Goal: Information Seeking & Learning: Learn about a topic

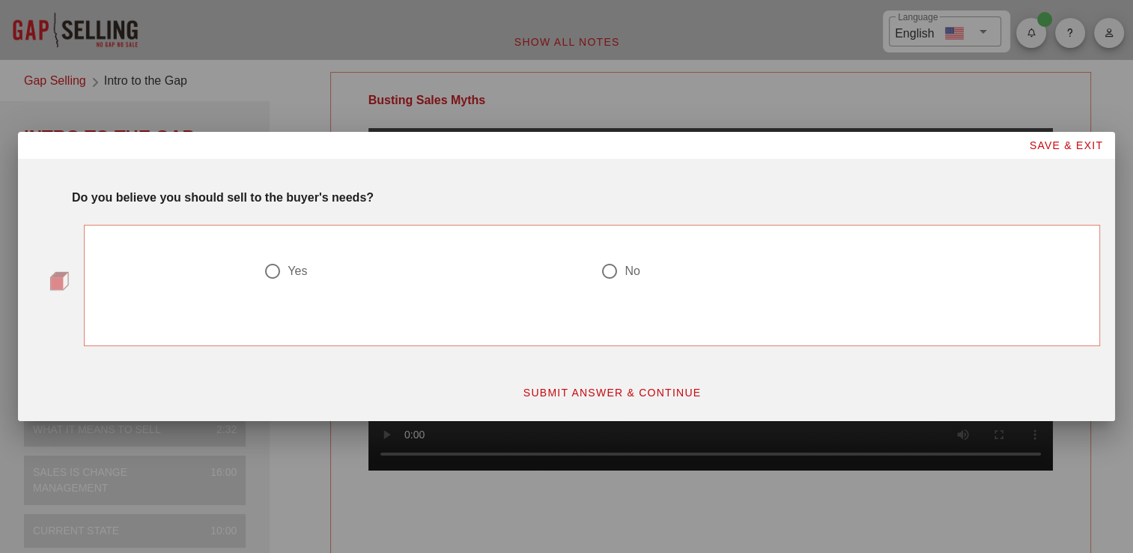
click at [282, 270] on div at bounding box center [272, 270] width 25 height 25
radio input "true"
click at [560, 394] on span "SUBMIT ANSWER & CONTINUE" at bounding box center [612, 392] width 179 height 12
click at [267, 276] on div at bounding box center [272, 270] width 25 height 25
radio input "true"
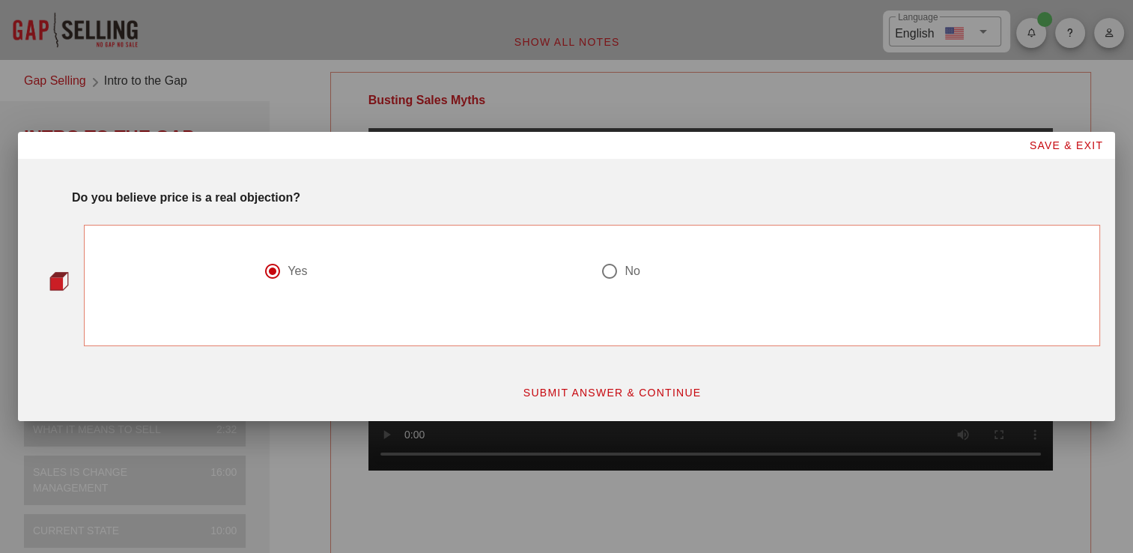
click at [538, 386] on span "SUBMIT ANSWER & CONTINUE" at bounding box center [612, 392] width 179 height 12
click at [617, 266] on div at bounding box center [609, 270] width 25 height 25
radio input "true"
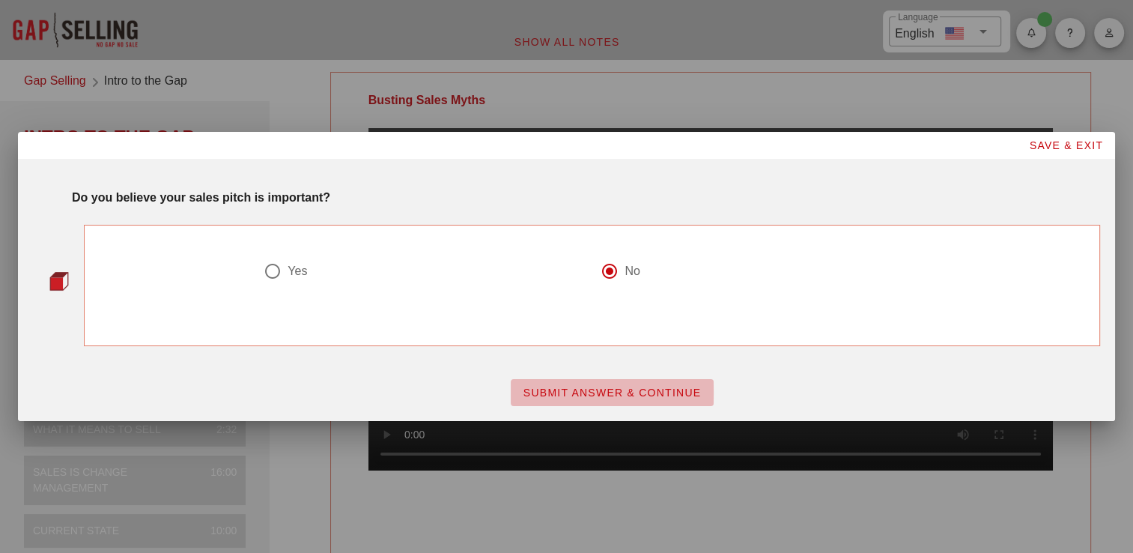
click at [642, 395] on span "SUBMIT ANSWER & CONTINUE" at bounding box center [612, 392] width 179 height 12
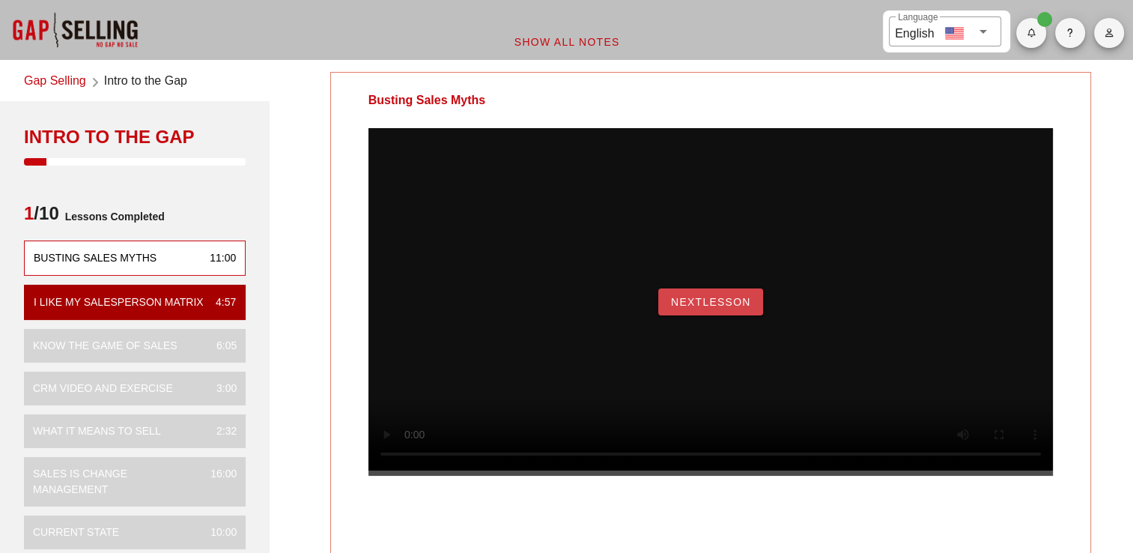
click at [743, 308] on span "NextLesson" at bounding box center [710, 302] width 81 height 12
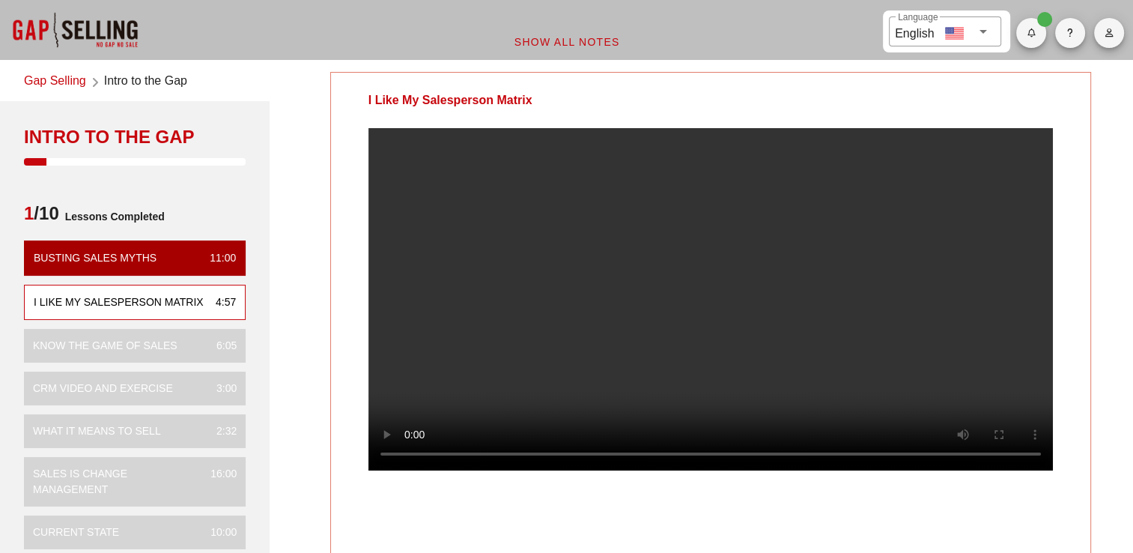
drag, startPoint x: 431, startPoint y: 262, endPoint x: 424, endPoint y: 269, distance: 9.5
click at [431, 262] on video at bounding box center [710, 299] width 685 height 342
click at [58, 76] on link "Gap Selling" at bounding box center [55, 82] width 62 height 20
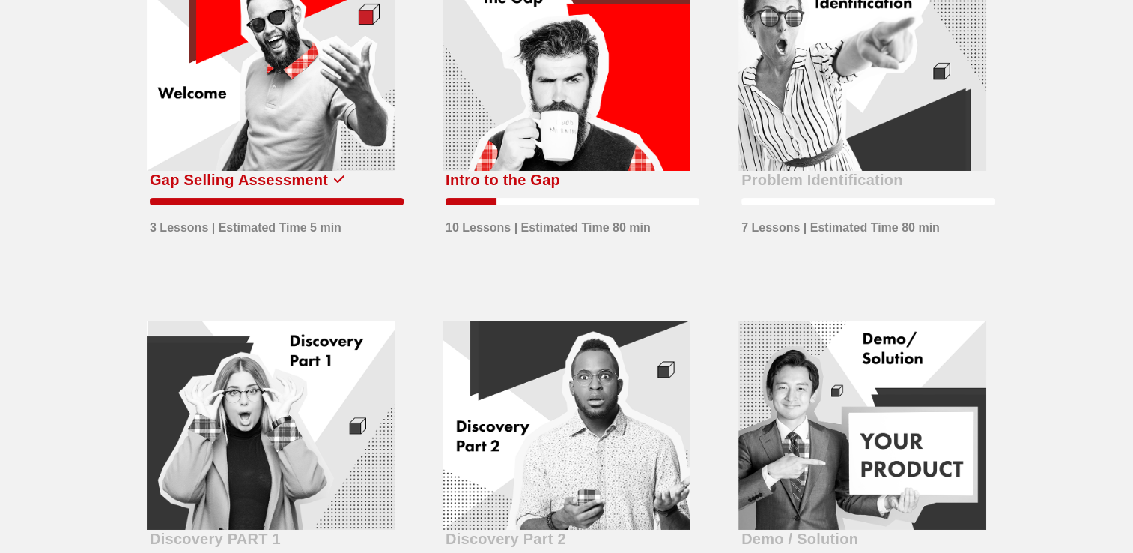
scroll to position [75, 0]
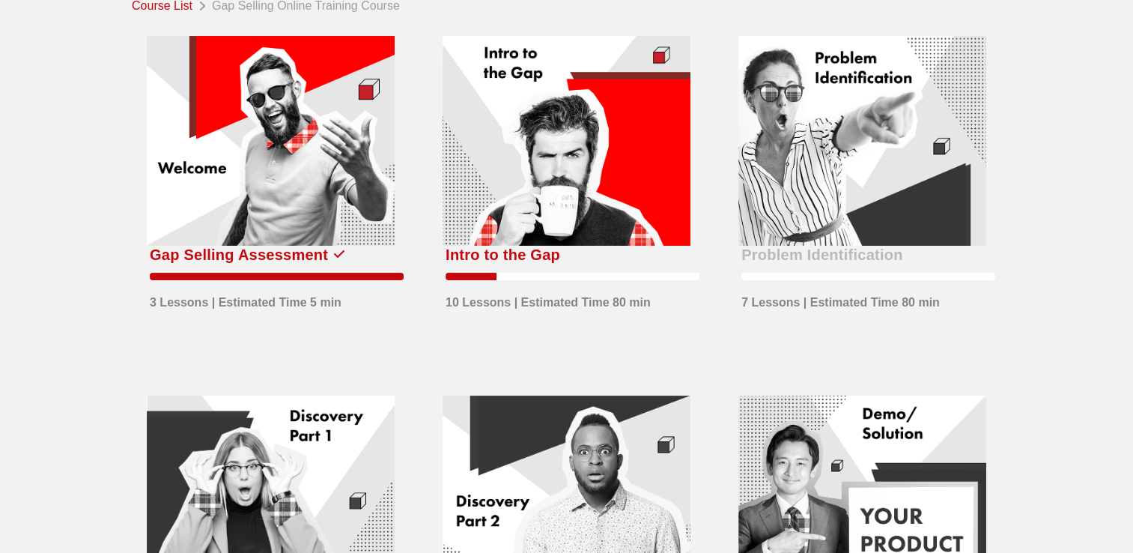
click at [584, 202] on div at bounding box center [567, 141] width 248 height 210
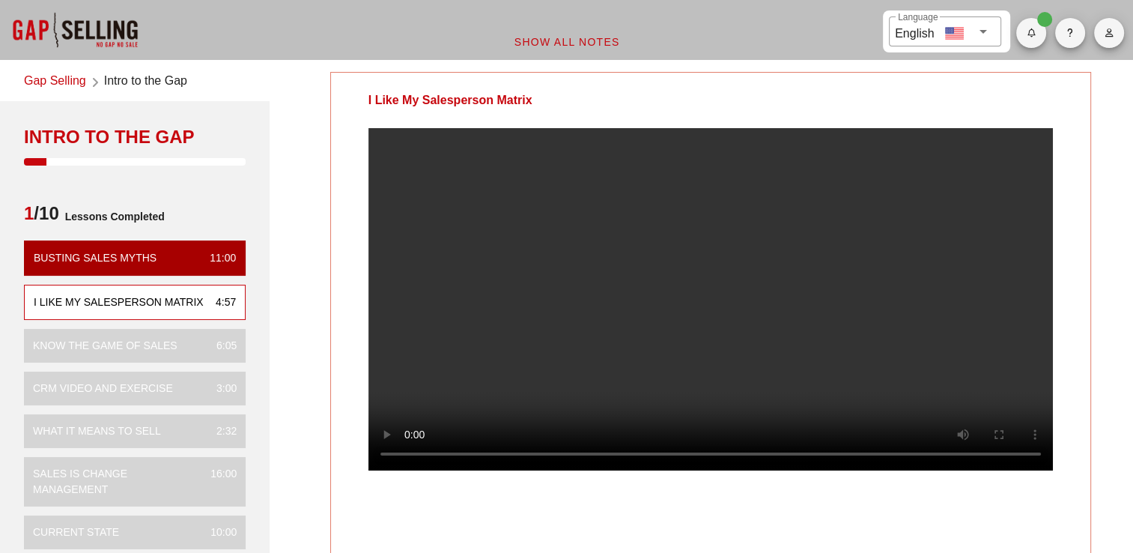
click at [186, 289] on div "I Like My Salesperson Matrix 4:57" at bounding box center [135, 302] width 222 height 35
click at [189, 297] on div "I Like My Salesperson Matrix" at bounding box center [119, 302] width 170 height 16
click at [174, 305] on div "I Like My Salesperson Matrix" at bounding box center [119, 302] width 170 height 16
drag, startPoint x: 174, startPoint y: 305, endPoint x: 210, endPoint y: 307, distance: 36.0
click at [157, 304] on div "I Like My Salesperson Matrix" at bounding box center [119, 302] width 170 height 16
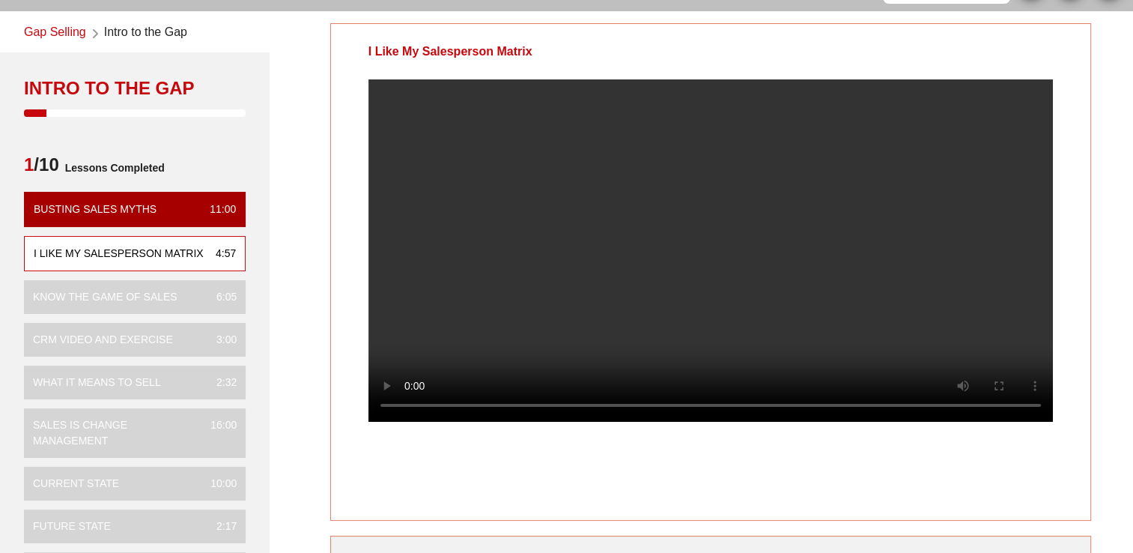
scroll to position [75, 0]
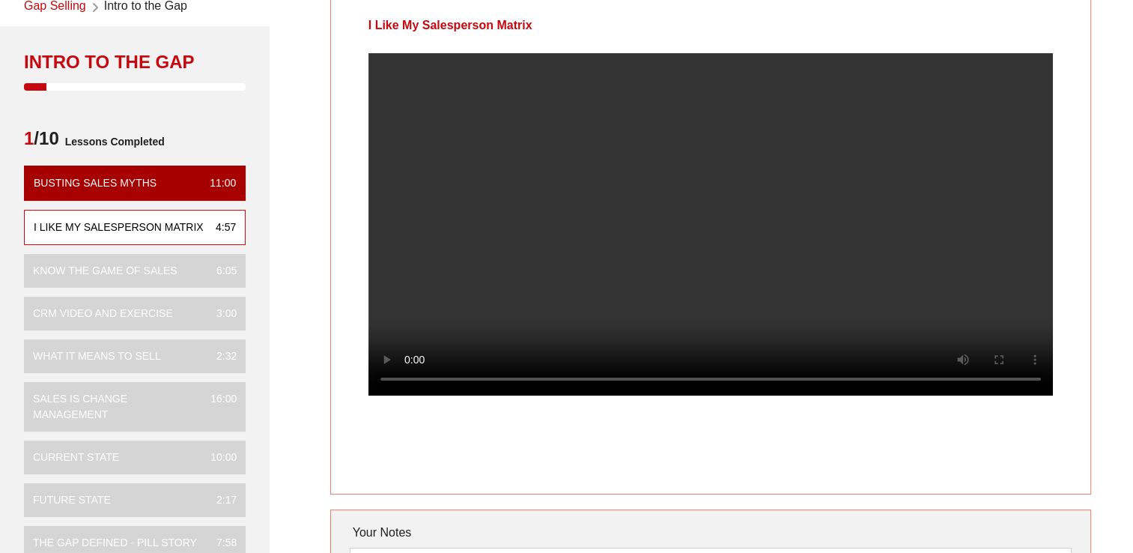
click at [629, 188] on video at bounding box center [710, 224] width 685 height 342
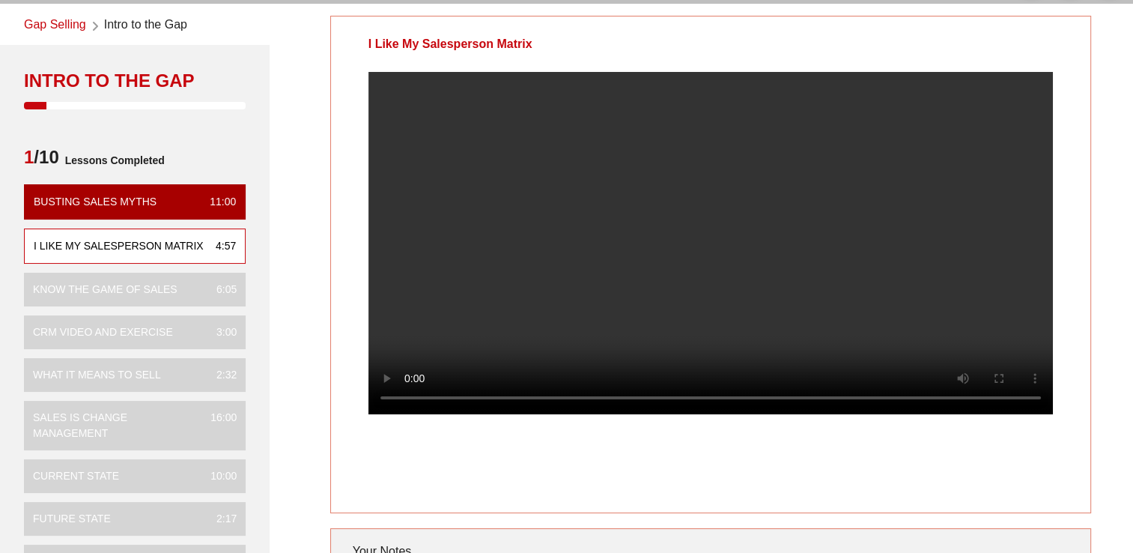
scroll to position [57, 0]
click at [295, 172] on div "I Like My Salesperson Matrix Your Notes Save Note Show All Notes" at bounding box center [710, 374] width 863 height 736
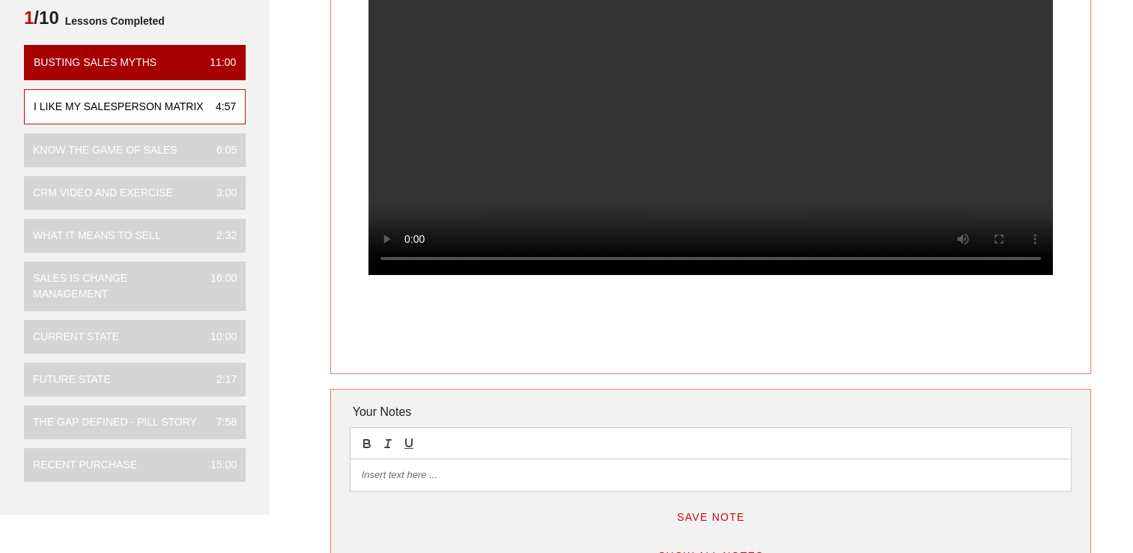
scroll to position [207, 0]
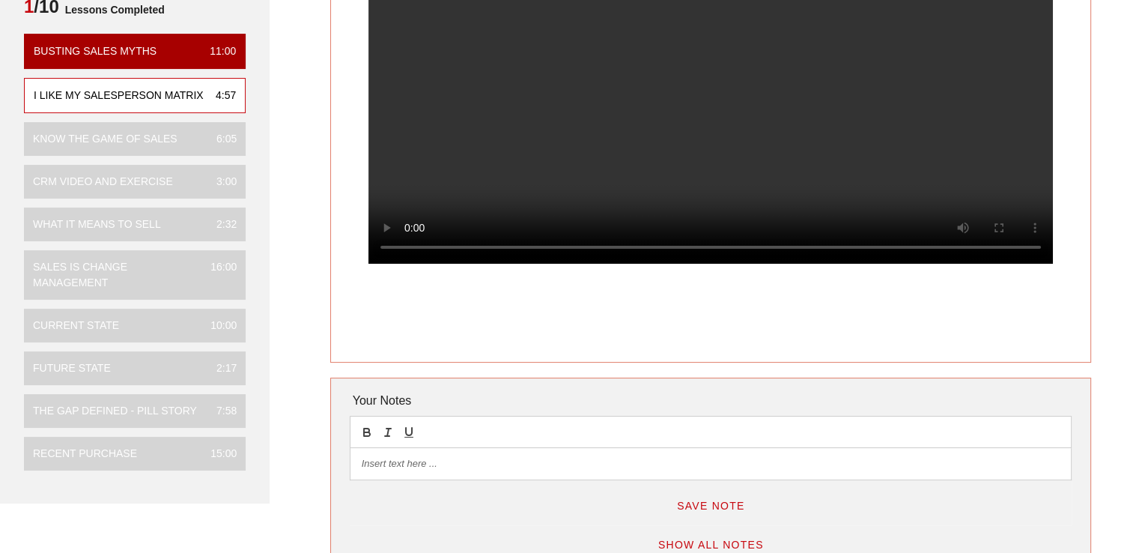
click at [418, 458] on p at bounding box center [711, 463] width 698 height 13
click at [425, 464] on p "Relationship Built on" at bounding box center [711, 463] width 698 height 13
click at [496, 461] on p "Relationship built on" at bounding box center [711, 463] width 698 height 13
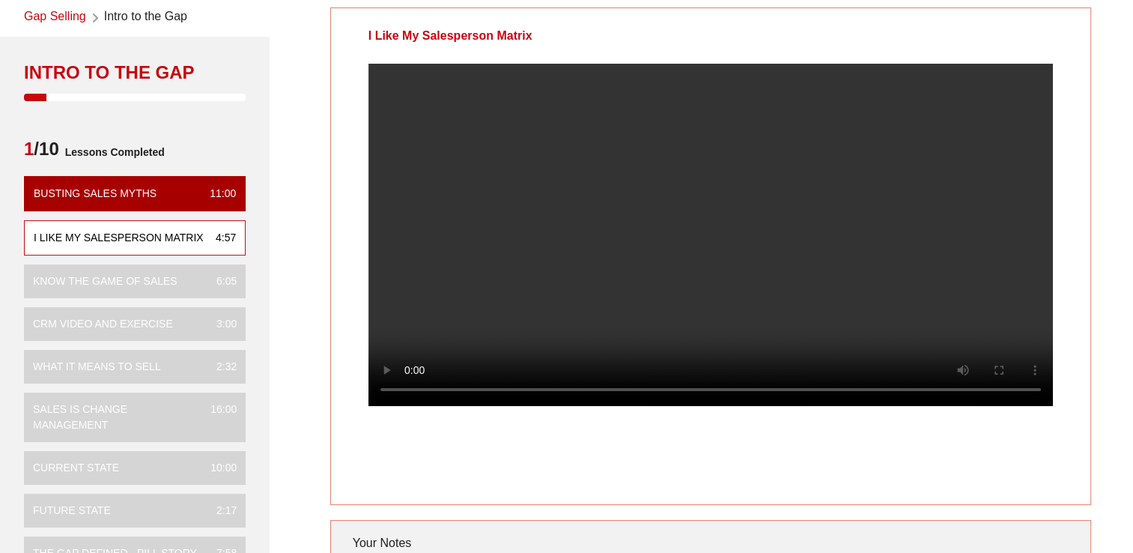
scroll to position [57, 0]
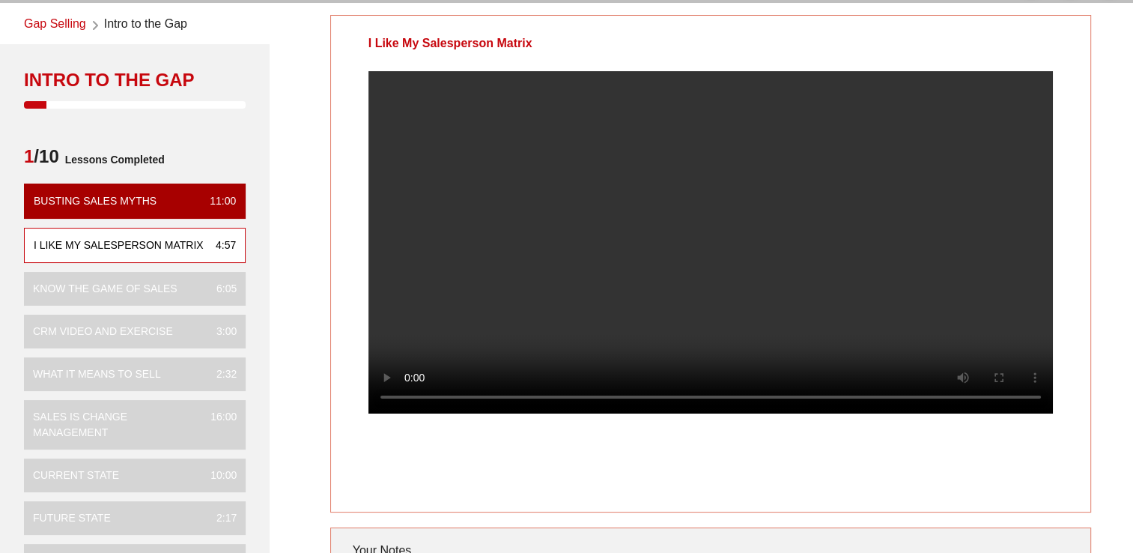
click at [312, 458] on div "I Like My Salesperson Matrix Your Notes Relationship built on credibility not l…" at bounding box center [710, 388] width 863 height 764
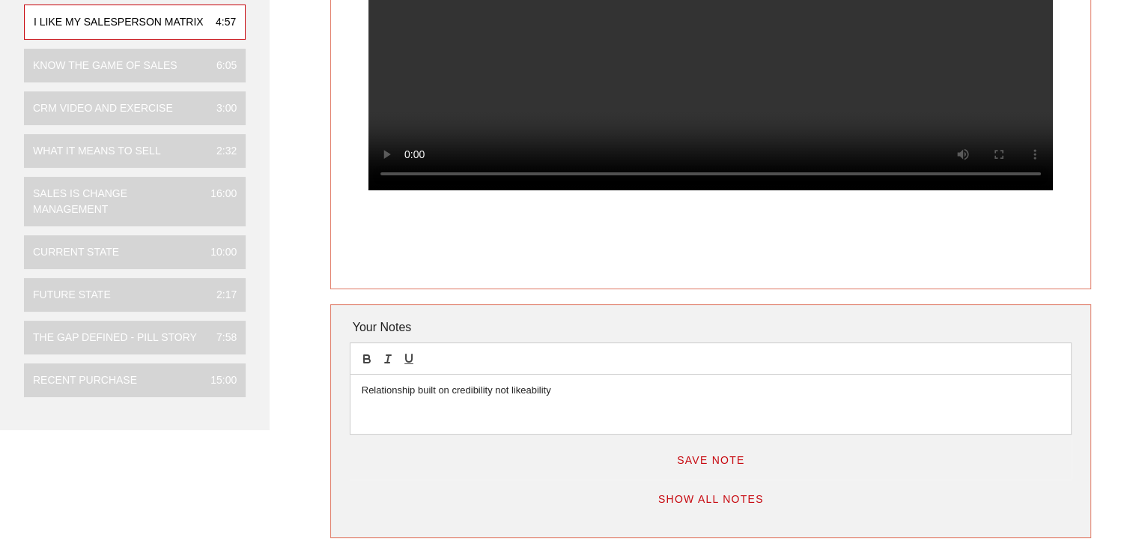
scroll to position [431, 0]
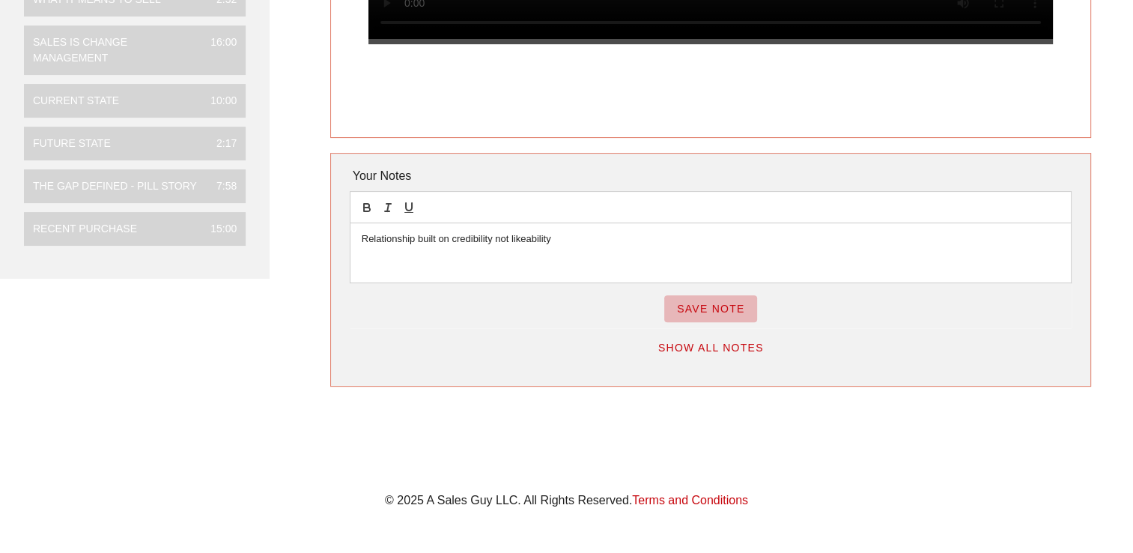
click at [702, 311] on span "Save Note" at bounding box center [710, 309] width 69 height 12
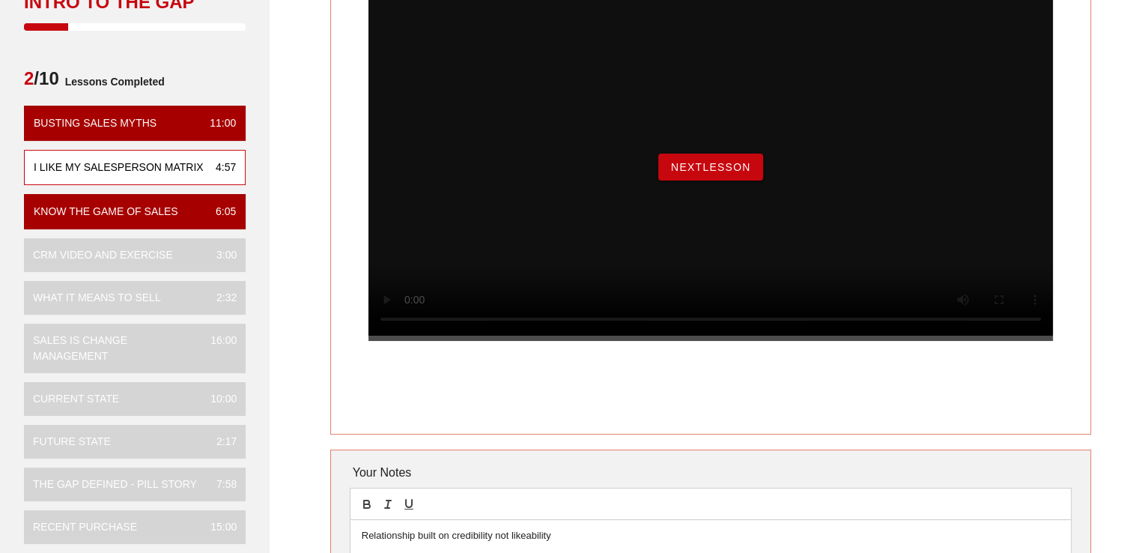
scroll to position [133, 0]
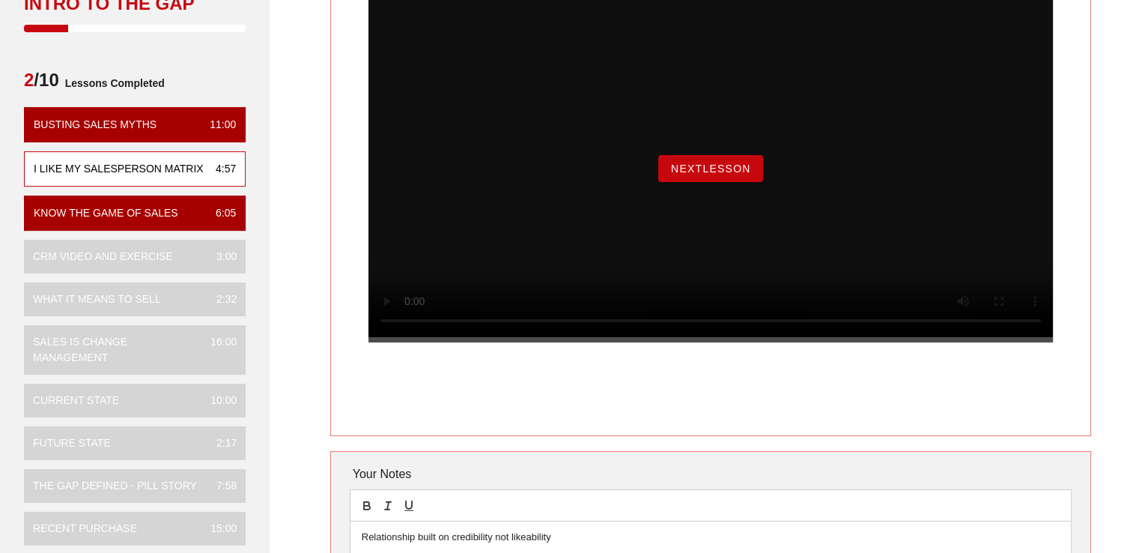
click at [722, 182] on button "NextLesson" at bounding box center [710, 168] width 105 height 27
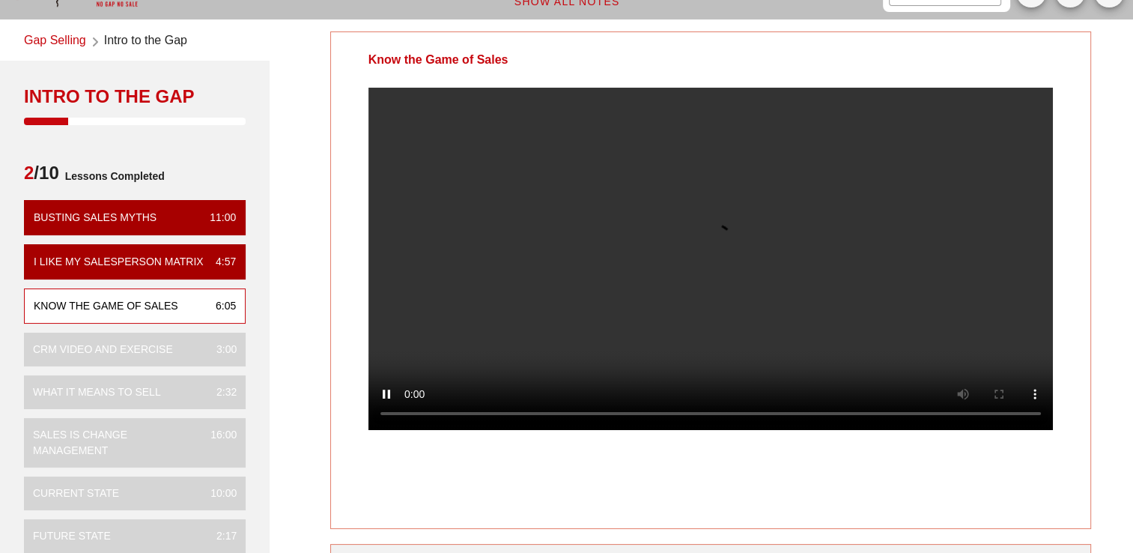
scroll to position [75, 0]
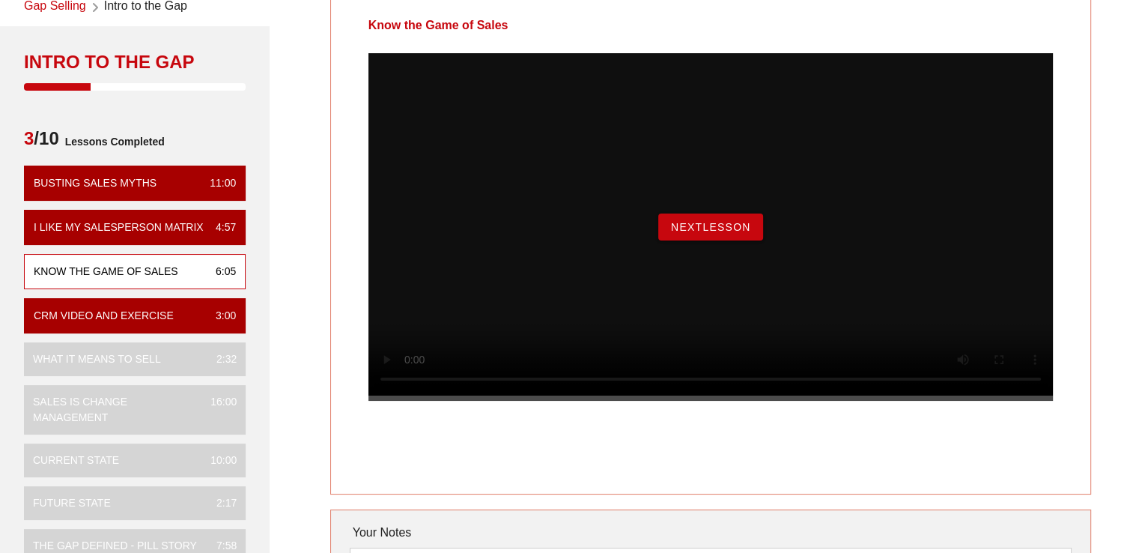
click at [728, 233] on span "NextLesson" at bounding box center [710, 227] width 81 height 12
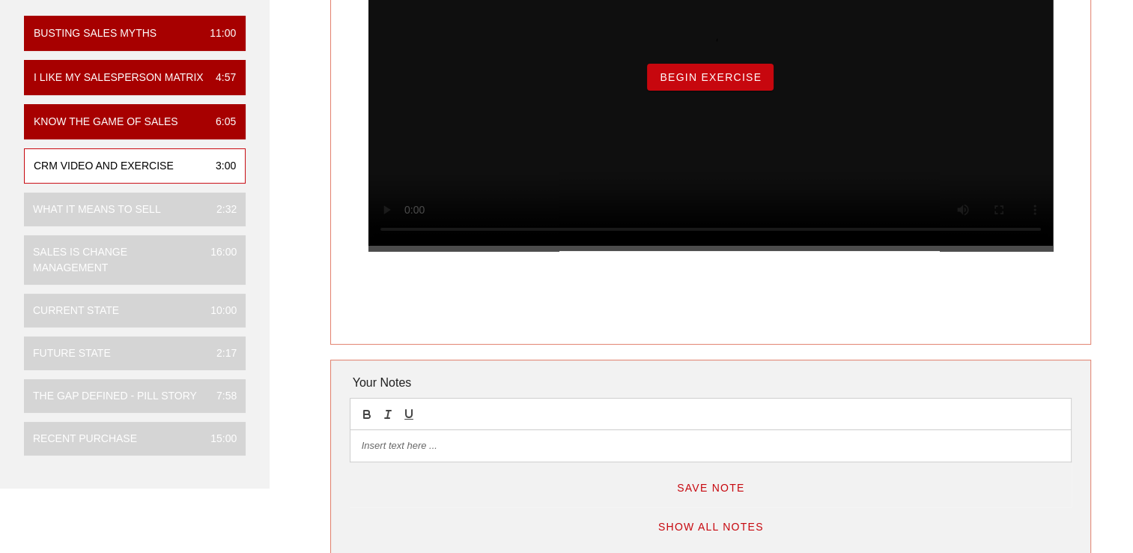
scroll to position [150, 0]
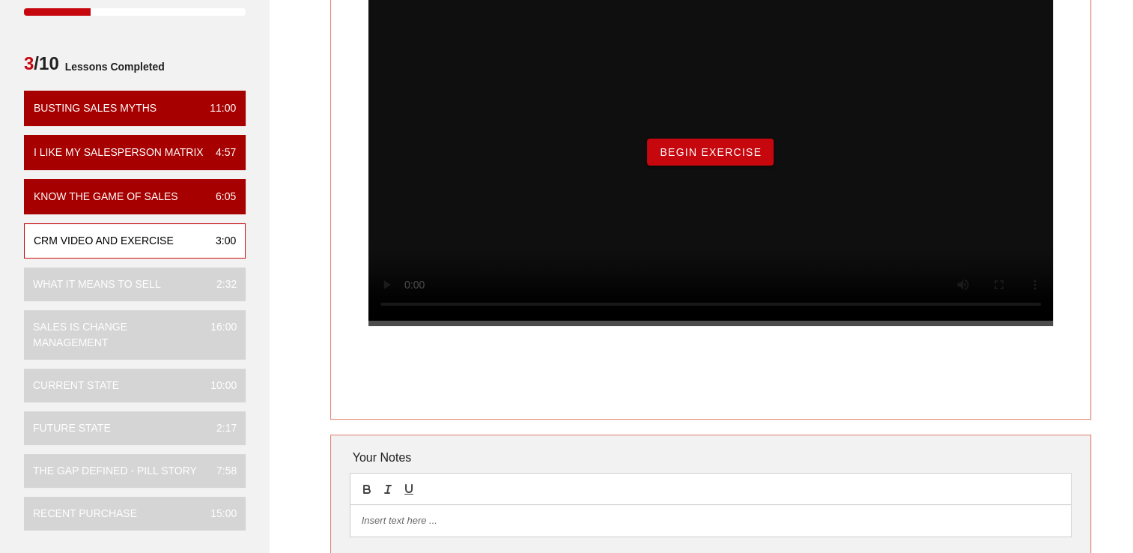
click at [697, 158] on span "Begin Exercise" at bounding box center [710, 152] width 103 height 12
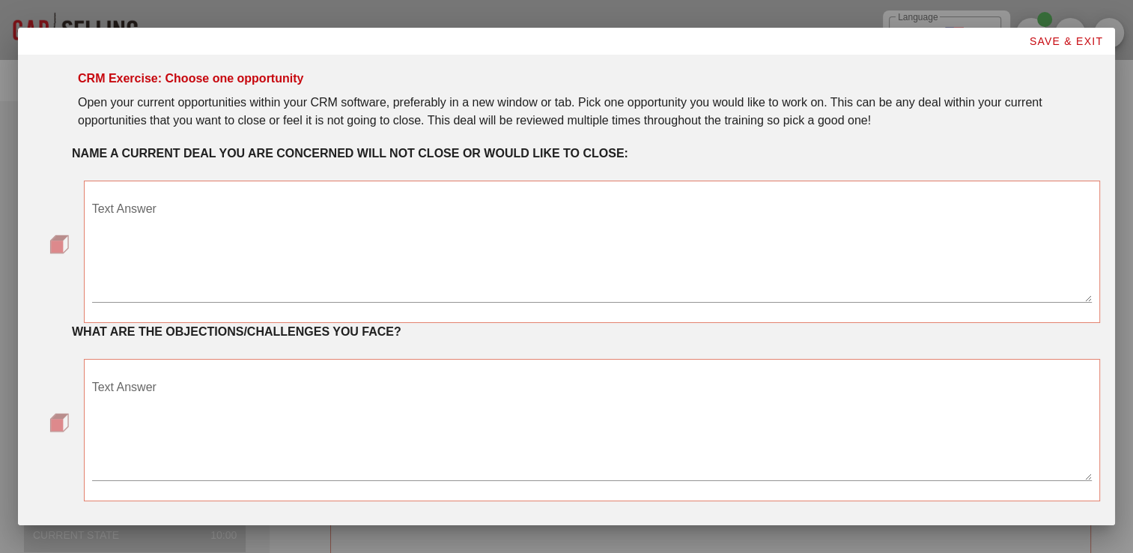
click at [258, 207] on textarea "Text Answer" at bounding box center [592, 249] width 1000 height 105
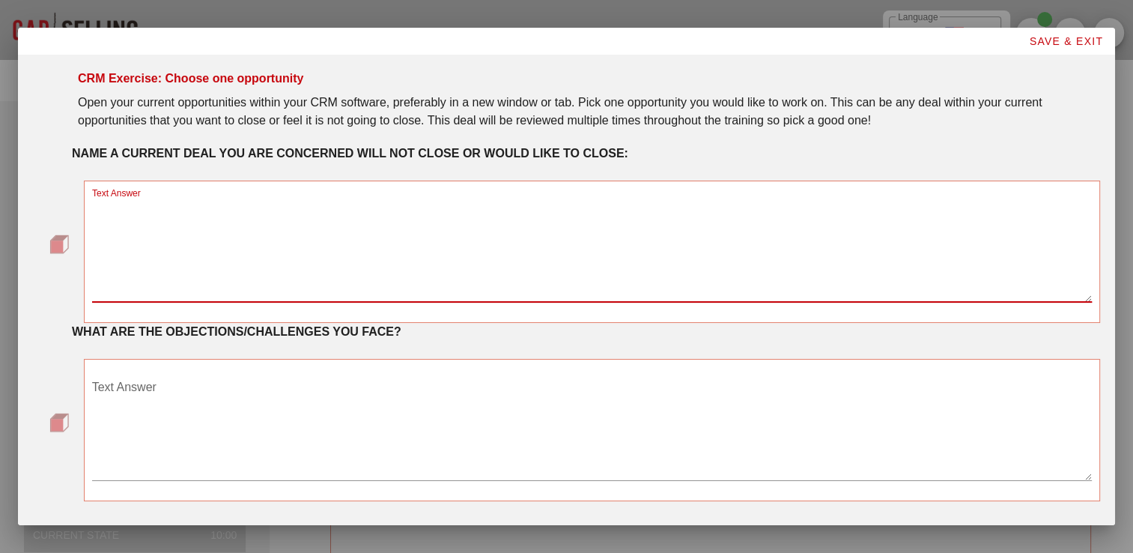
scroll to position [49, 0]
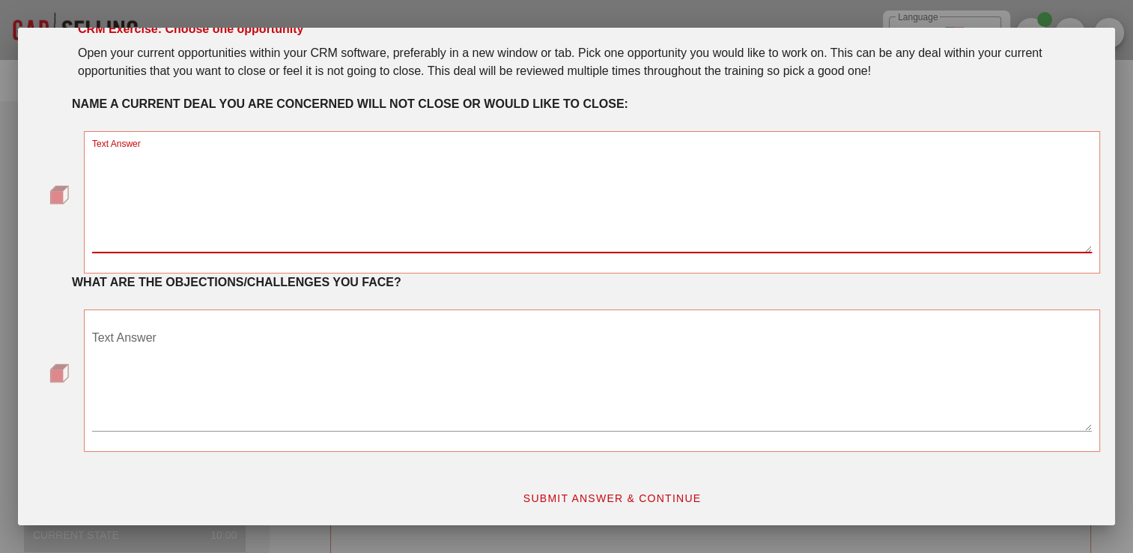
click at [219, 342] on textarea "Text Answer" at bounding box center [592, 378] width 1000 height 105
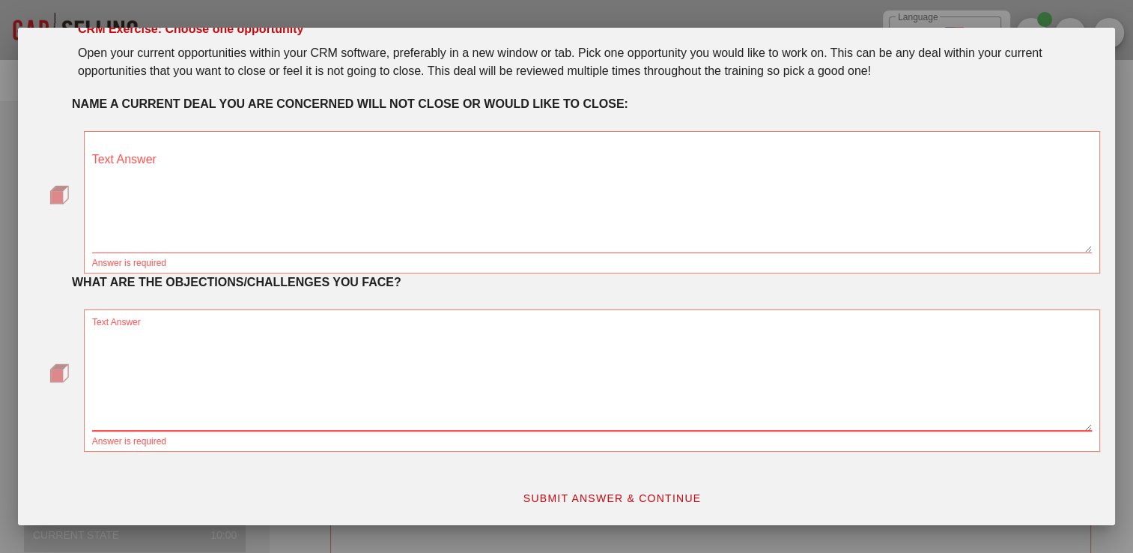
click at [412, 169] on textarea "Text Answer" at bounding box center [592, 200] width 1000 height 105
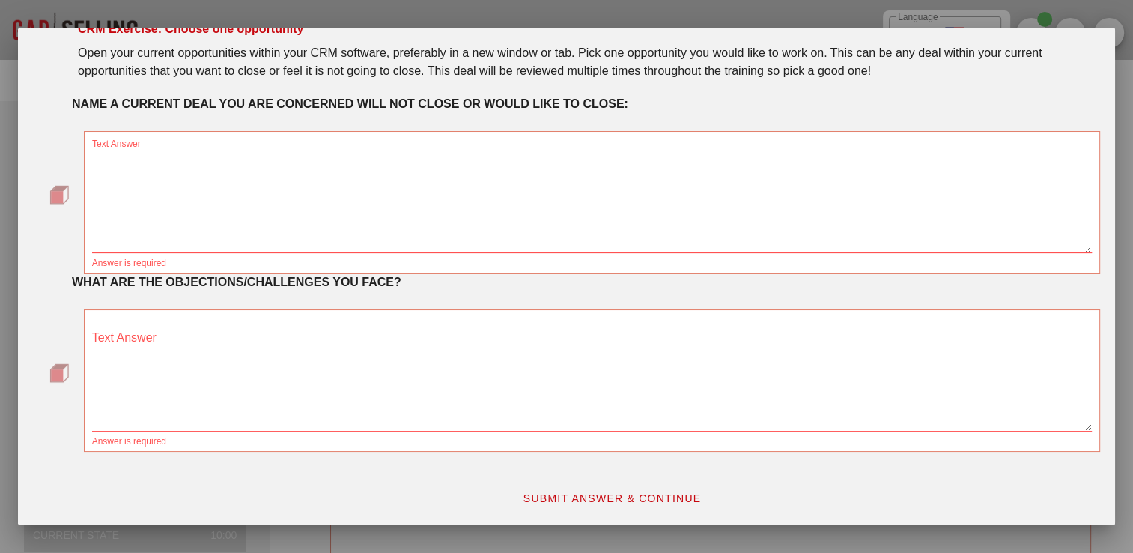
paste textarea "Rio Tinto l CAT D10 l Magshield"
drag, startPoint x: 239, startPoint y: 157, endPoint x: 446, endPoint y: 187, distance: 209.6
type textarea "Rio Tinto l CAT D10 l Magshield"
click at [309, 378] on textarea "Text Answer" at bounding box center [592, 378] width 1000 height 105
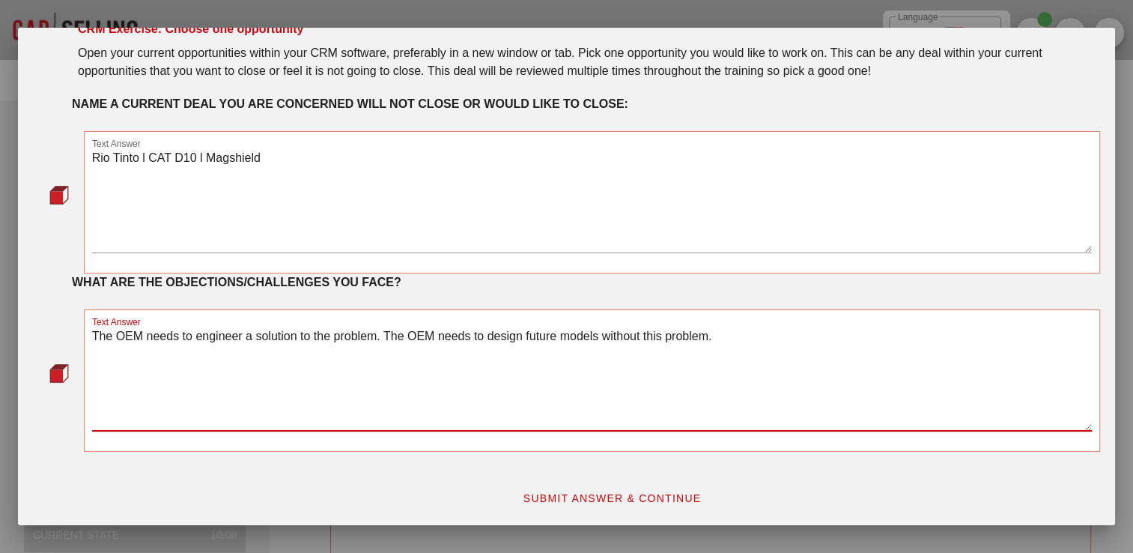
click at [380, 334] on textarea "The OEM needs to engineer a solution to the problem. The OEM needs to design fu…" at bounding box center [592, 378] width 1000 height 105
click at [827, 339] on textarea "The OEM needs to engineer a solution to the problem / The OEM needs to design f…" at bounding box center [592, 378] width 1000 height 105
click at [792, 376] on textarea "The OEM needs to engineer a solution to the problem / The OEM needs to design f…" at bounding box center [592, 378] width 1000 height 105
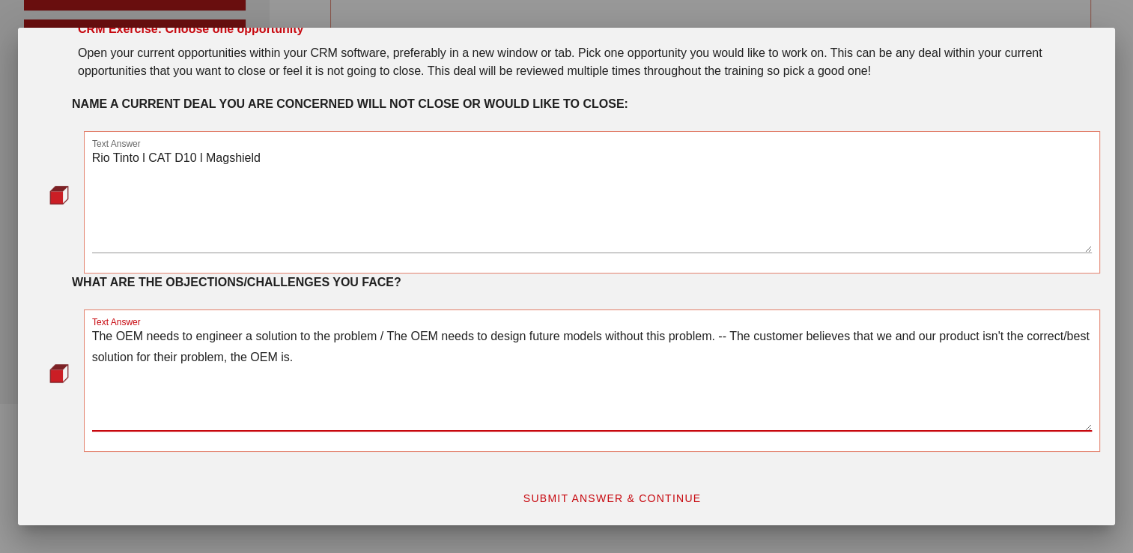
scroll to position [380, 0]
type textarea "The OEM needs to engineer a solution to the problem / The OEM needs to design f…"
click at [619, 490] on button "SUBMIT ANSWER & CONTINUE" at bounding box center [612, 498] width 203 height 27
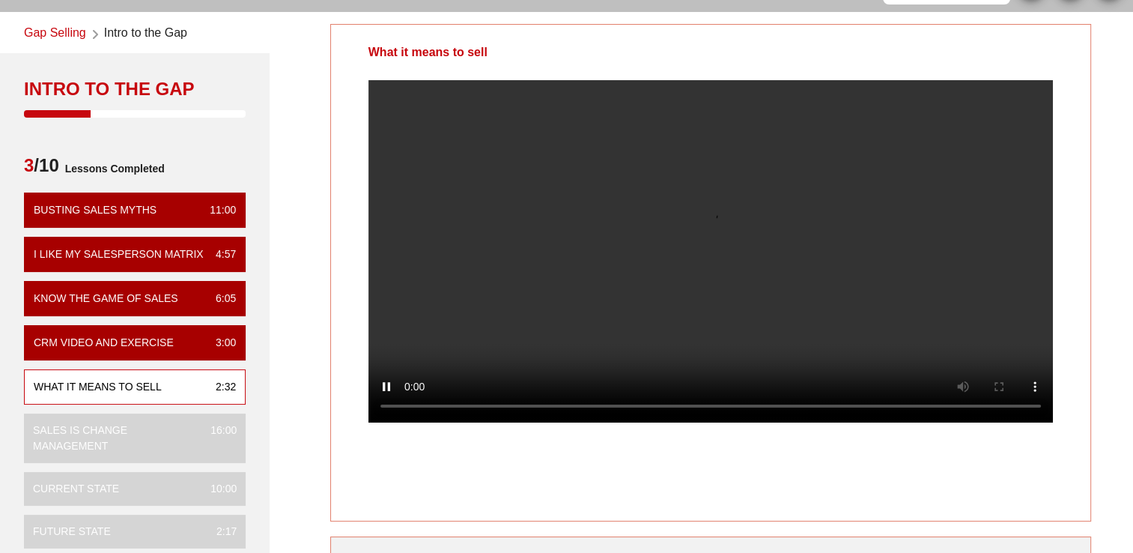
scroll to position [75, 0]
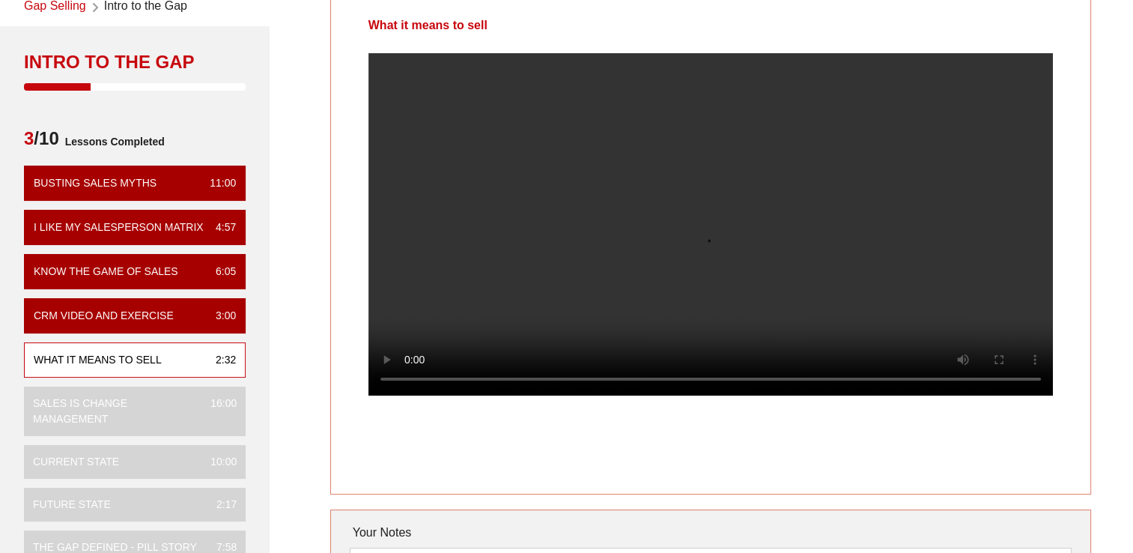
click at [765, 395] on video at bounding box center [710, 224] width 685 height 342
click at [725, 297] on video at bounding box center [710, 224] width 685 height 342
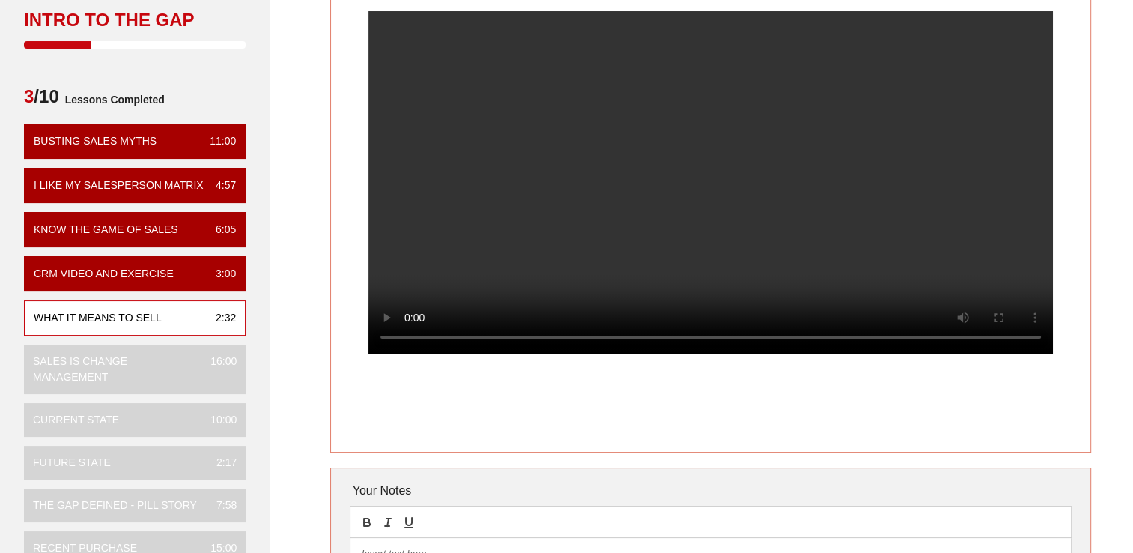
scroll to position [225, 0]
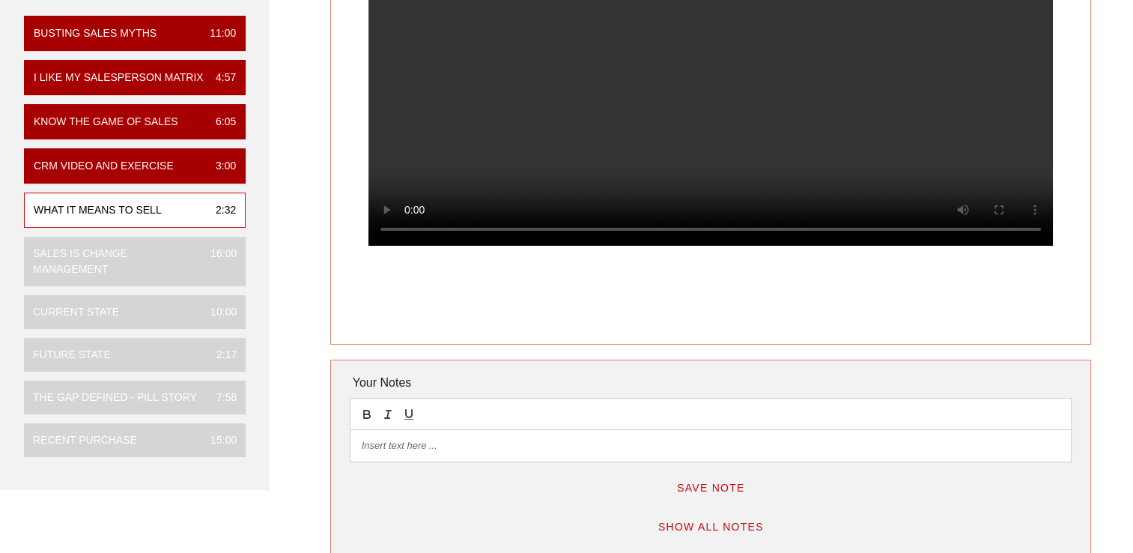
click at [455, 442] on p at bounding box center [711, 445] width 698 height 13
click at [660, 170] on video at bounding box center [710, 74] width 685 height 342
click at [743, 446] on p "Your job is to communicate to the customer that you want/are there to help them…" at bounding box center [711, 445] width 698 height 13
drag, startPoint x: 369, startPoint y: 448, endPoint x: 650, endPoint y: 451, distance: 280.9
click at [650, 451] on p "Your job is to communicate to the customer that you want/are there to help them…" at bounding box center [711, 445] width 698 height 13
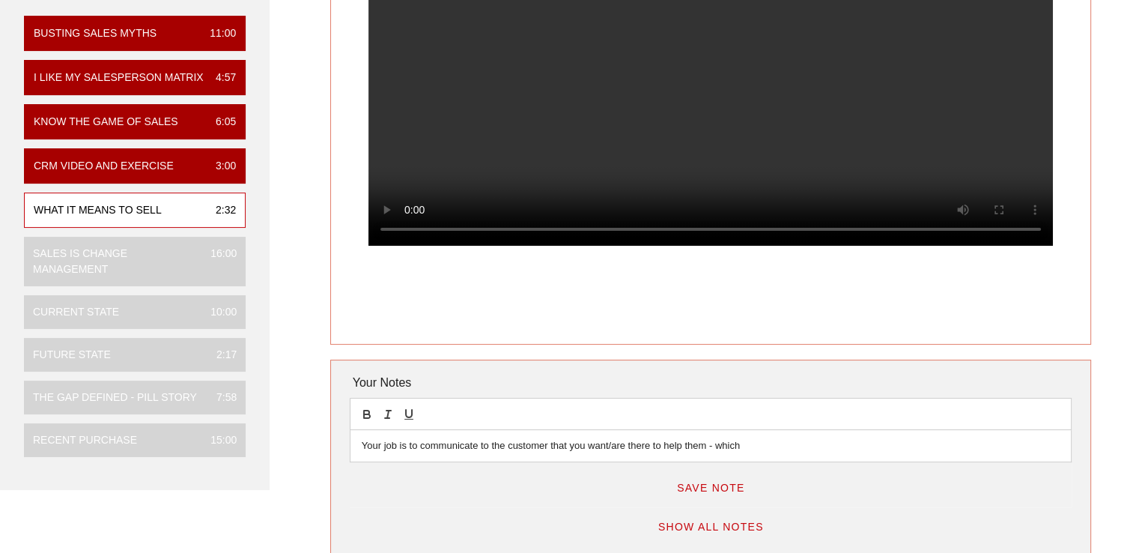
click at [755, 446] on p "Your job is to communicate to the customer that you want/are there to help them…" at bounding box center [711, 445] width 698 height 13
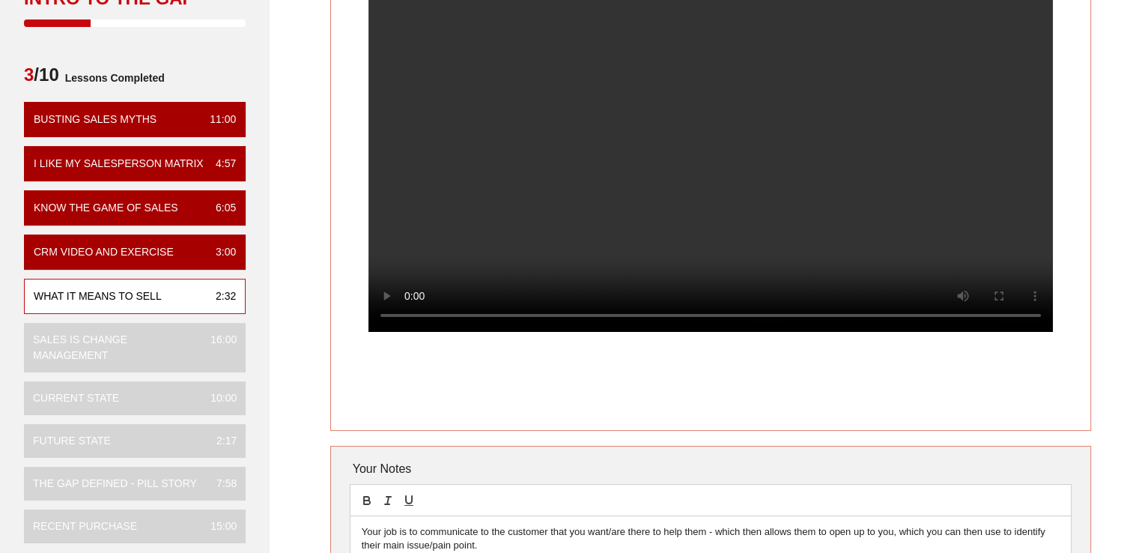
scroll to position [75, 0]
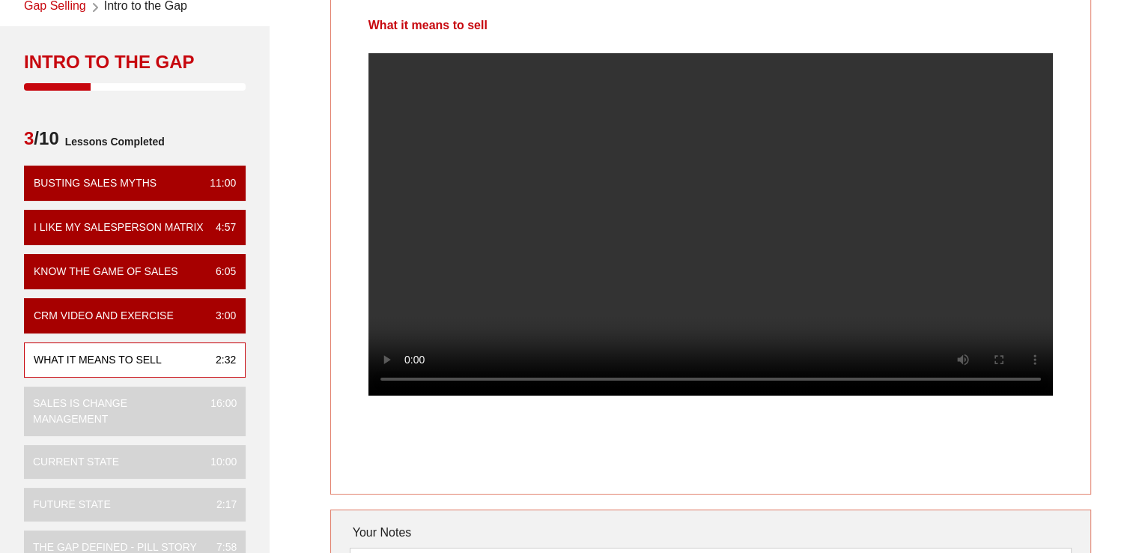
click at [644, 237] on video at bounding box center [710, 224] width 685 height 342
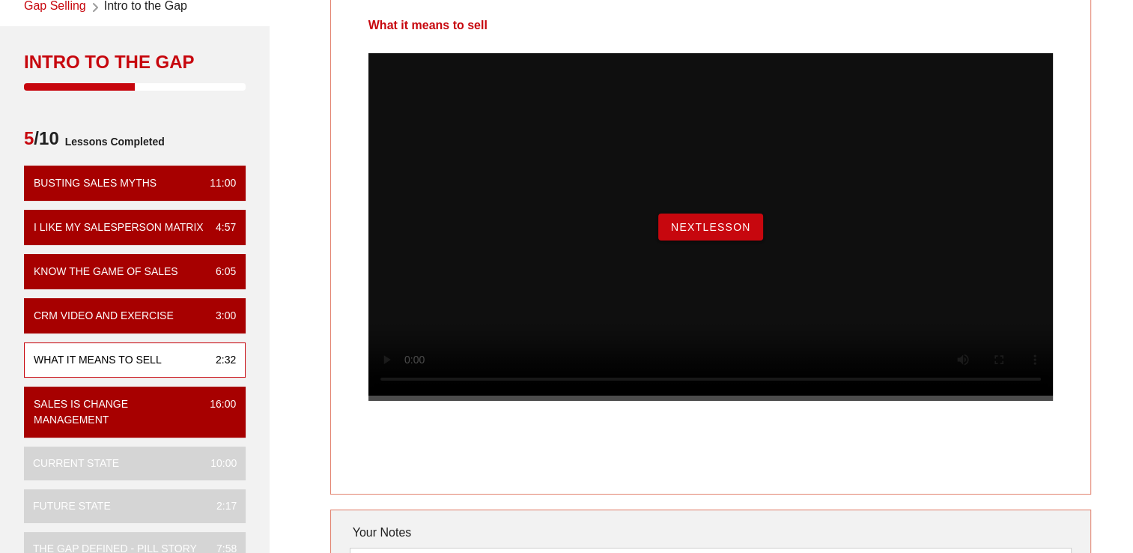
click at [735, 233] on span "NextLesson" at bounding box center [710, 227] width 81 height 12
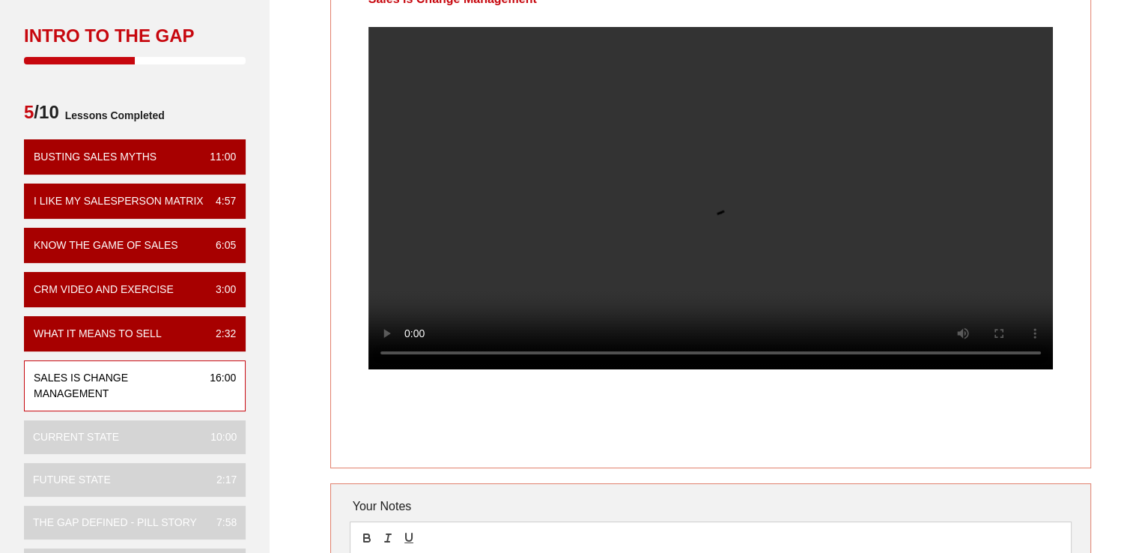
scroll to position [300, 0]
